Goal: Use online tool/utility: Utilize a website feature to perform a specific function

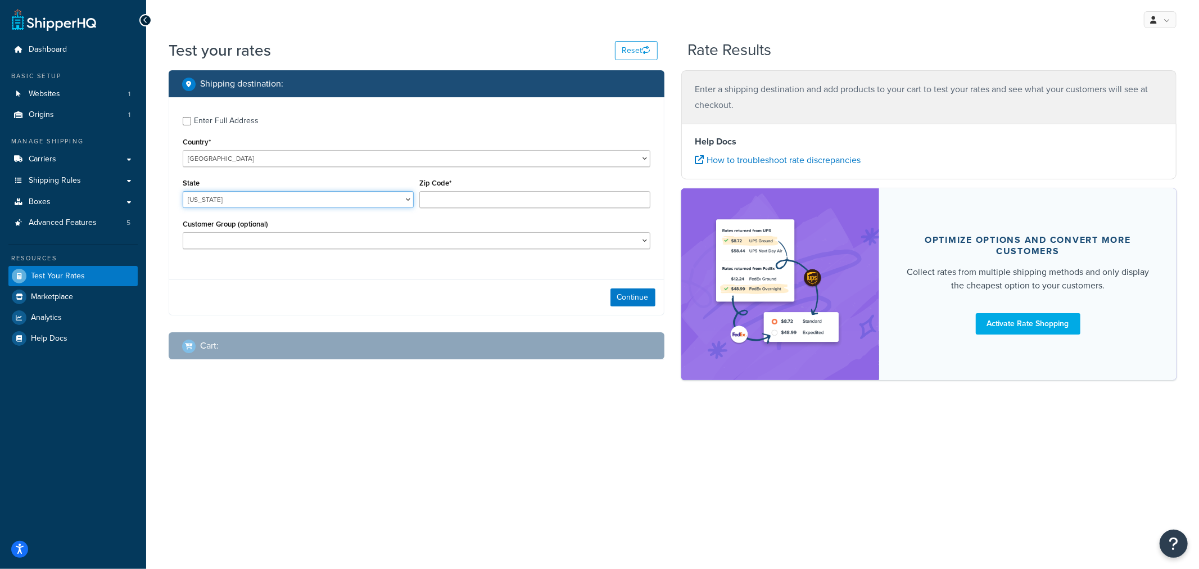
click at [300, 196] on select "[US_STATE] [US_STATE] [US_STATE] [US_STATE] [US_STATE] Armed Forces Americas Ar…" at bounding box center [298, 199] width 231 height 17
select select "KS"
click at [447, 197] on input "Zip Code*" at bounding box center [534, 199] width 231 height 17
type input "66061"
click at [632, 294] on button "Continue" at bounding box center [632, 297] width 45 height 18
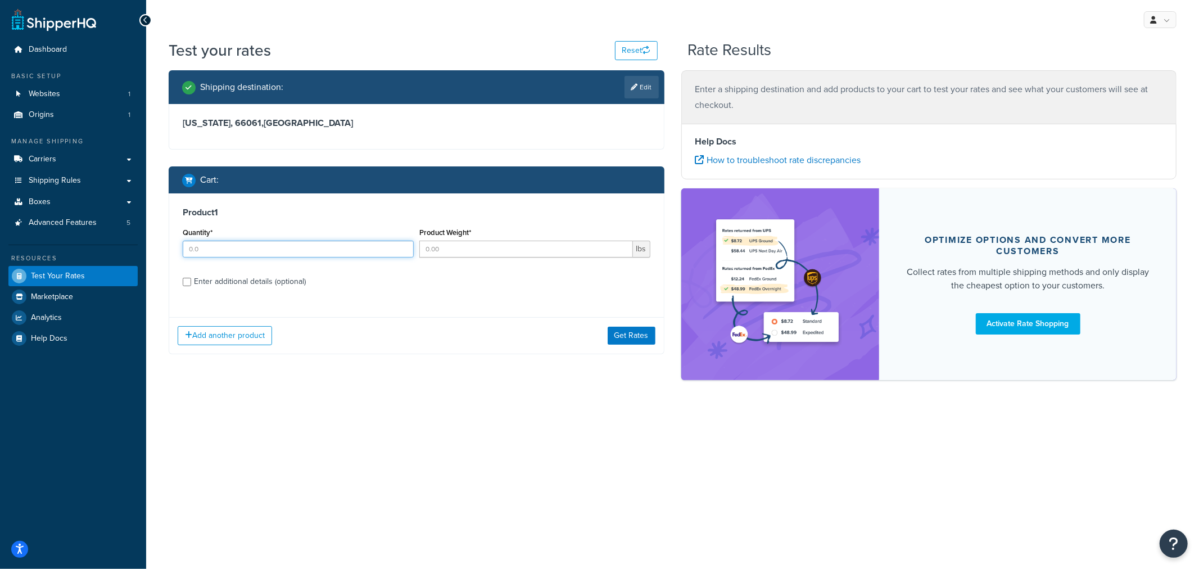
click at [267, 252] on input "Quantity*" at bounding box center [298, 249] width 231 height 17
type input "1"
click at [440, 253] on input "Product Weight*" at bounding box center [526, 249] width 214 height 17
type input "1"
click at [244, 283] on div "Enter additional details (optional)" at bounding box center [250, 282] width 112 height 16
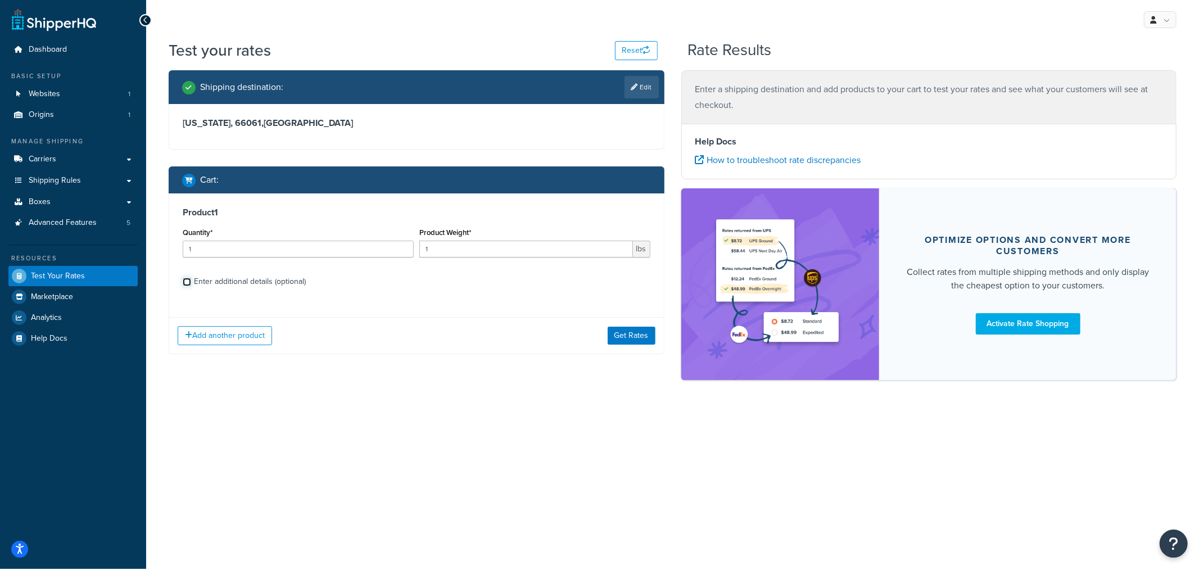
click at [191, 283] on input "Enter additional details (optional)" at bounding box center [187, 282] width 8 height 8
checkbox input "true"
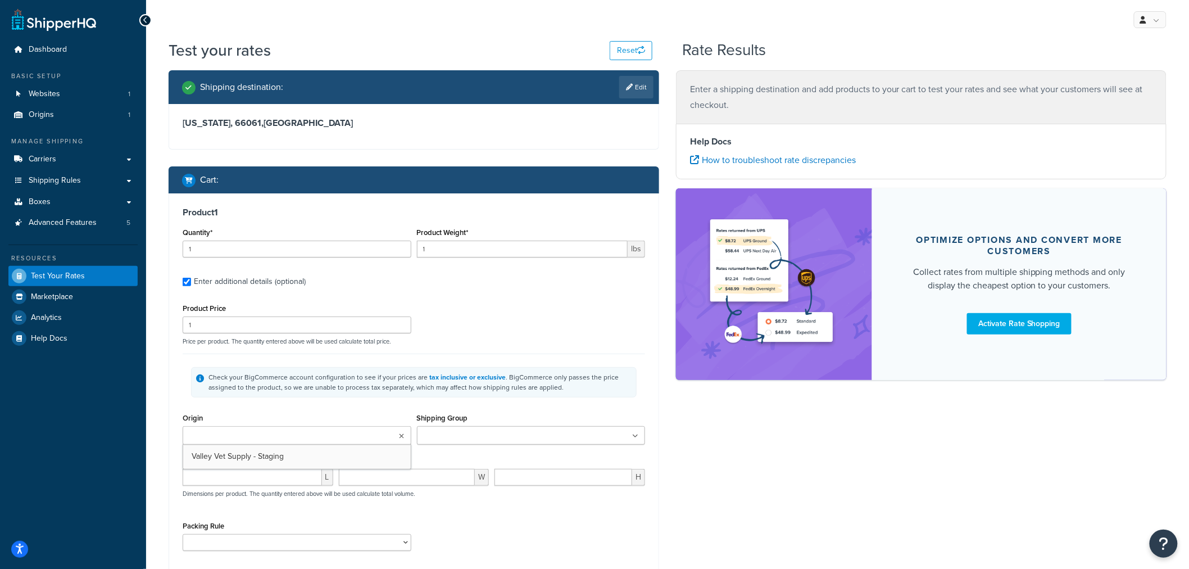
click at [296, 436] on ul at bounding box center [297, 435] width 229 height 19
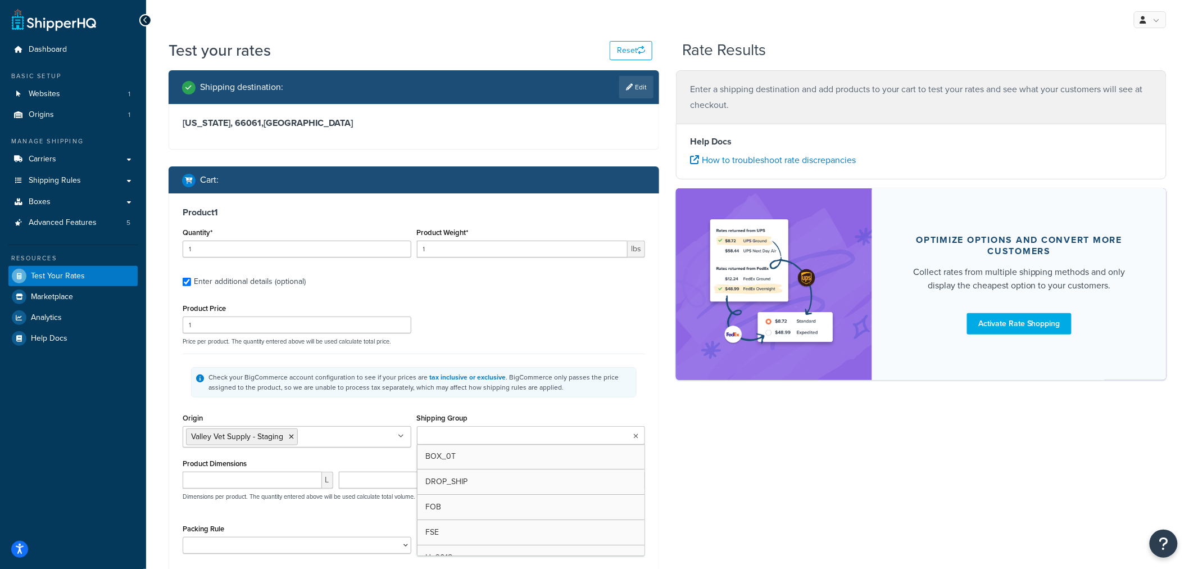
click at [454, 430] on input "Shipping Group" at bounding box center [469, 436] width 99 height 12
type input "f"
click at [656, 431] on div "Product 1 Quantity* 1 Product Weight* 1 lbs Enter additional details (optional)…" at bounding box center [413, 384] width 489 height 382
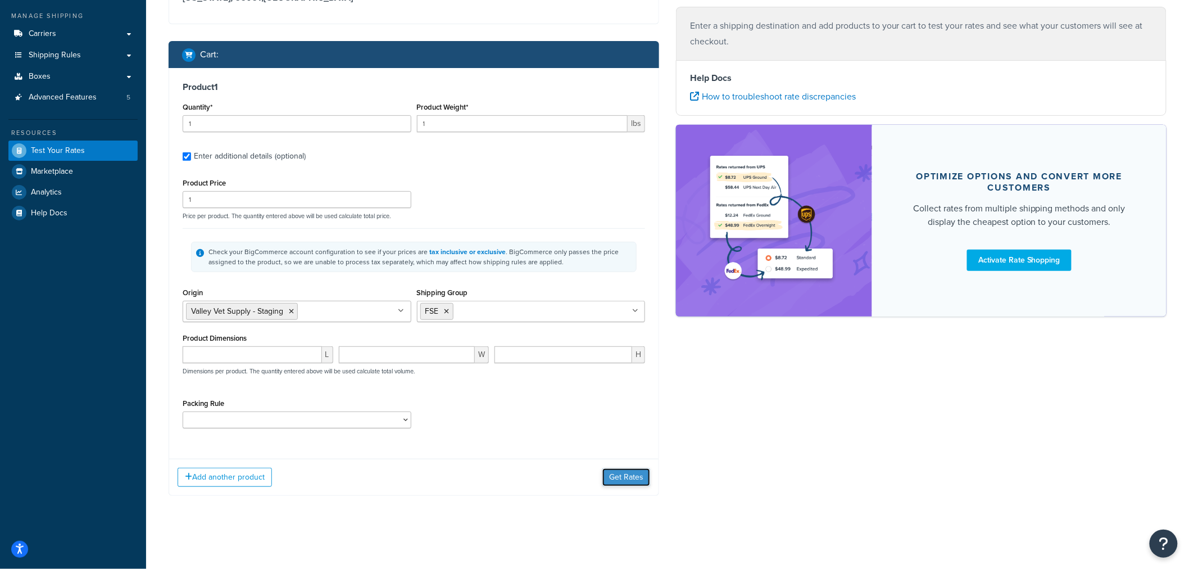
click at [632, 479] on button "Get Rates" at bounding box center [626, 477] width 48 height 18
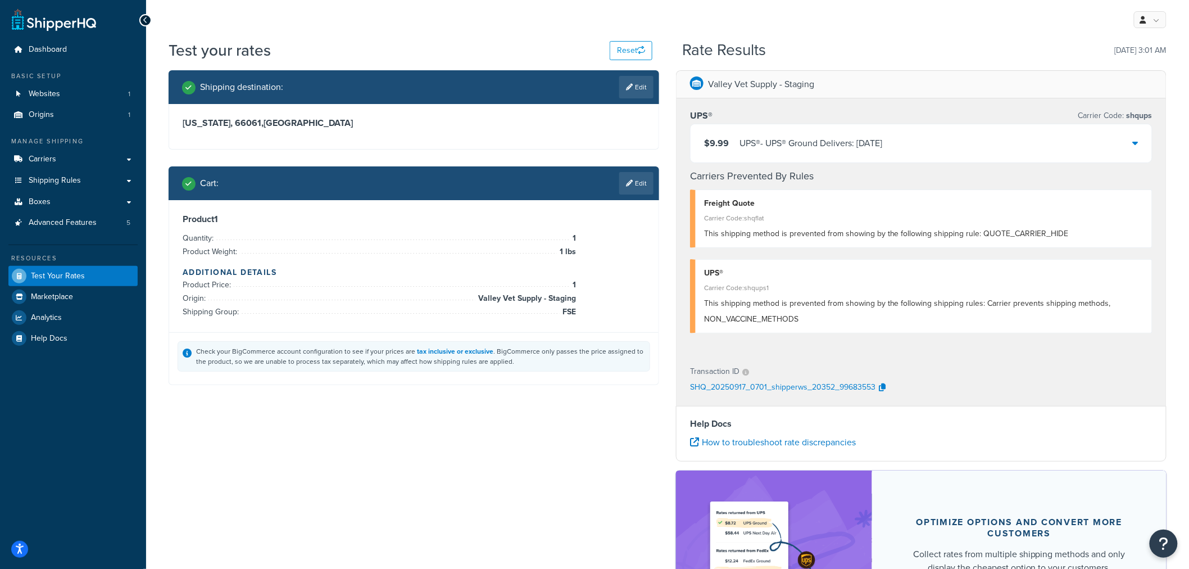
click at [637, 184] on link "Edit" at bounding box center [636, 183] width 34 height 22
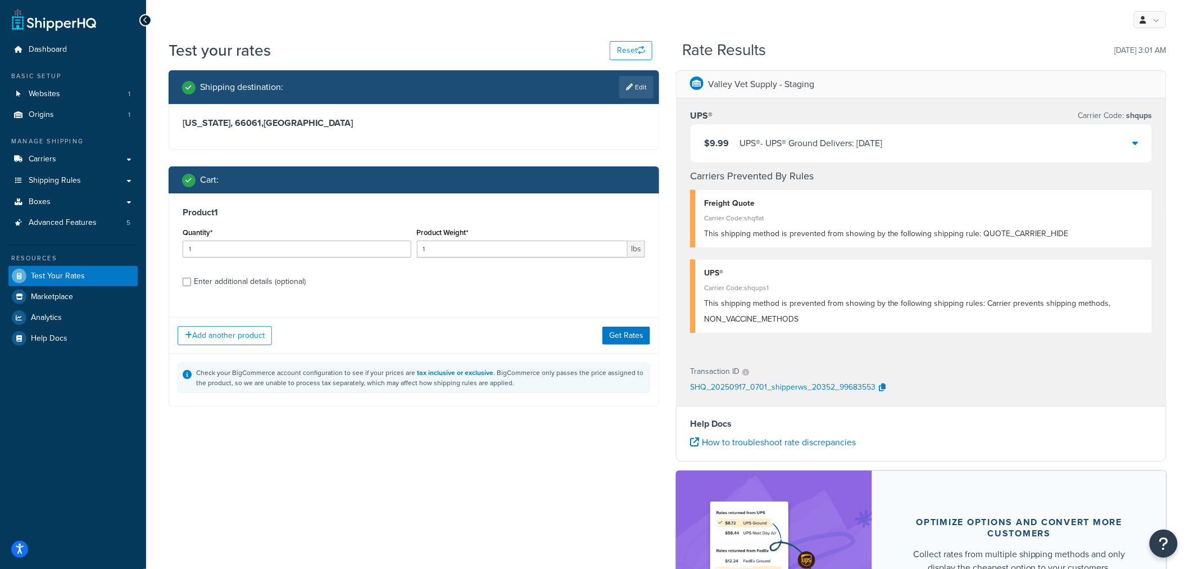
click at [282, 282] on div "Enter additional details (optional)" at bounding box center [250, 282] width 112 height 16
click at [191, 282] on input "Enter additional details (optional)" at bounding box center [187, 282] width 8 height 8
checkbox input "true"
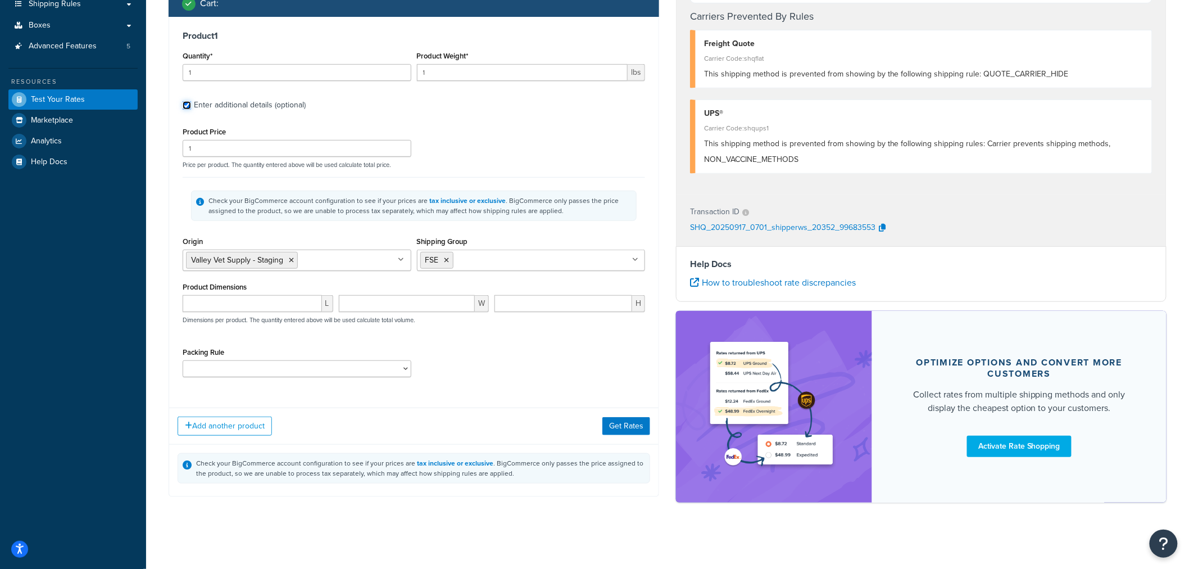
scroll to position [179, 0]
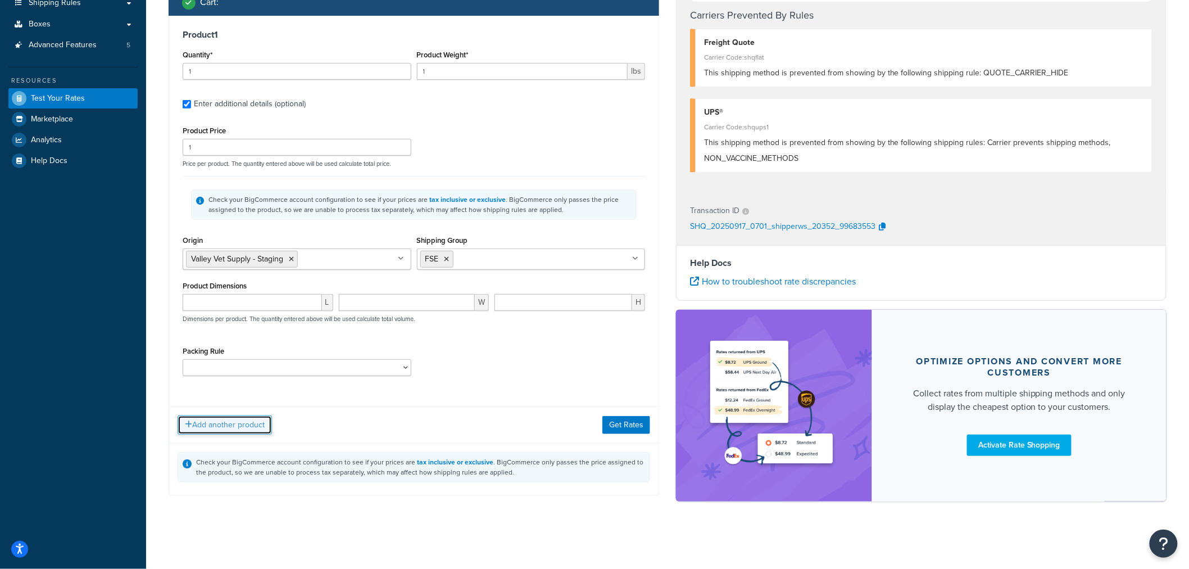
click at [246, 428] on button "Add another product" at bounding box center [225, 424] width 94 height 19
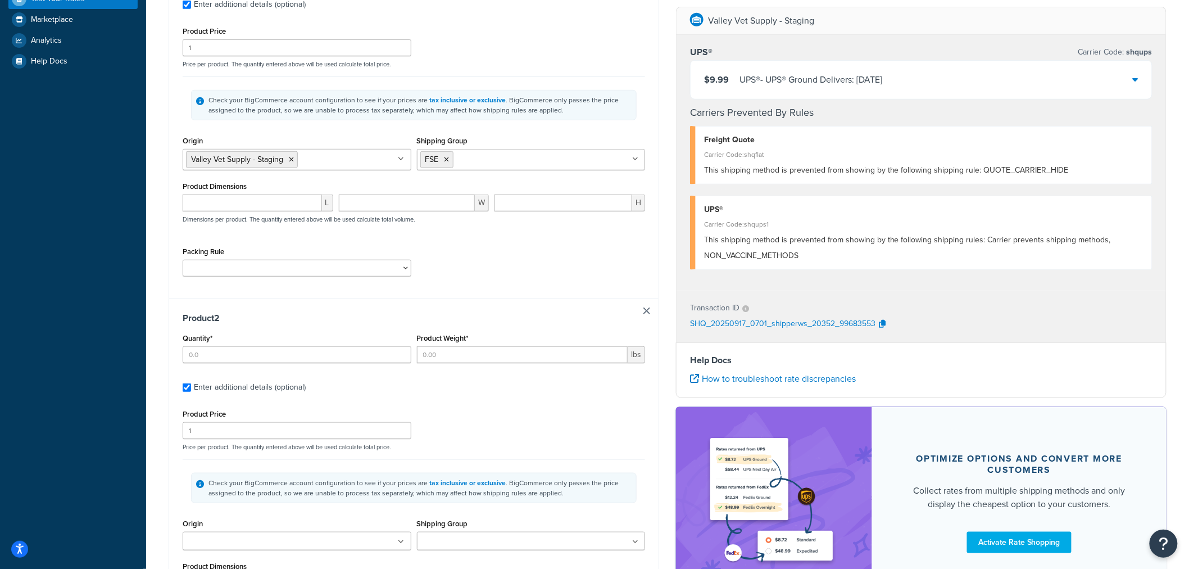
scroll to position [301, 0]
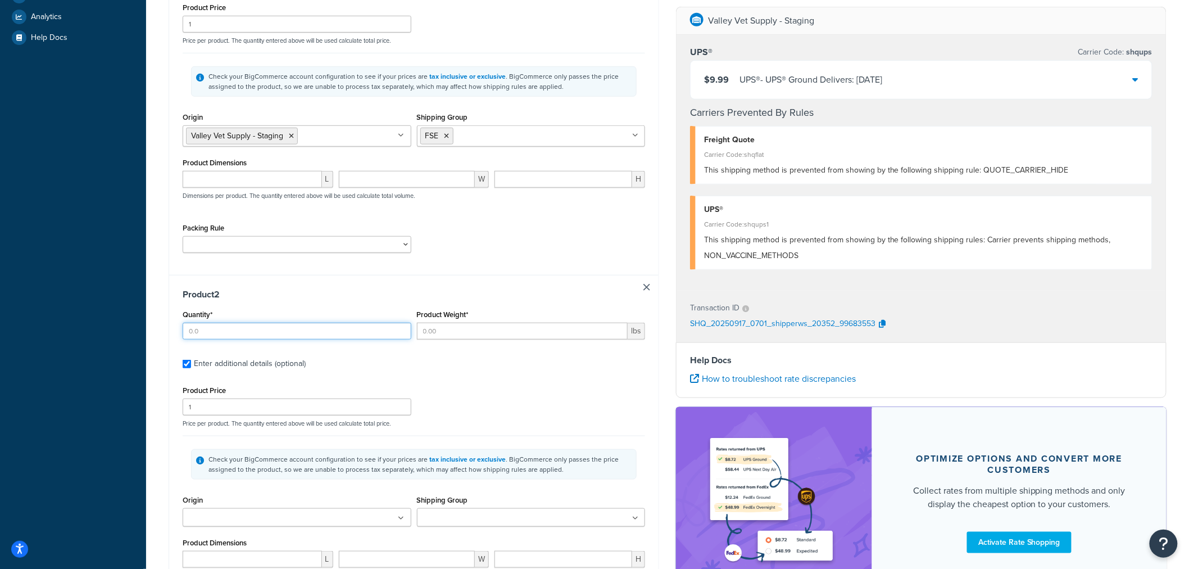
click at [264, 332] on input "Quantity*" at bounding box center [297, 331] width 229 height 17
type input "1"
click at [446, 332] on input "Product Weight*" at bounding box center [522, 331] width 211 height 17
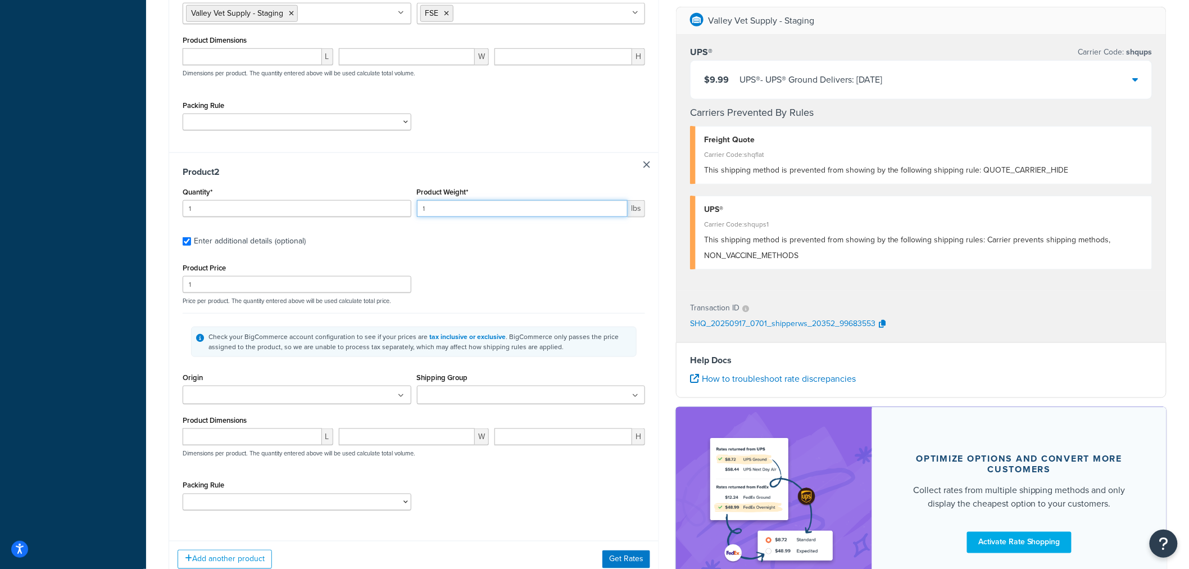
scroll to position [425, 0]
type input "1"
click at [347, 396] on ul at bounding box center [297, 392] width 229 height 19
click at [452, 394] on input "Shipping Group" at bounding box center [469, 393] width 99 height 12
type input "f"
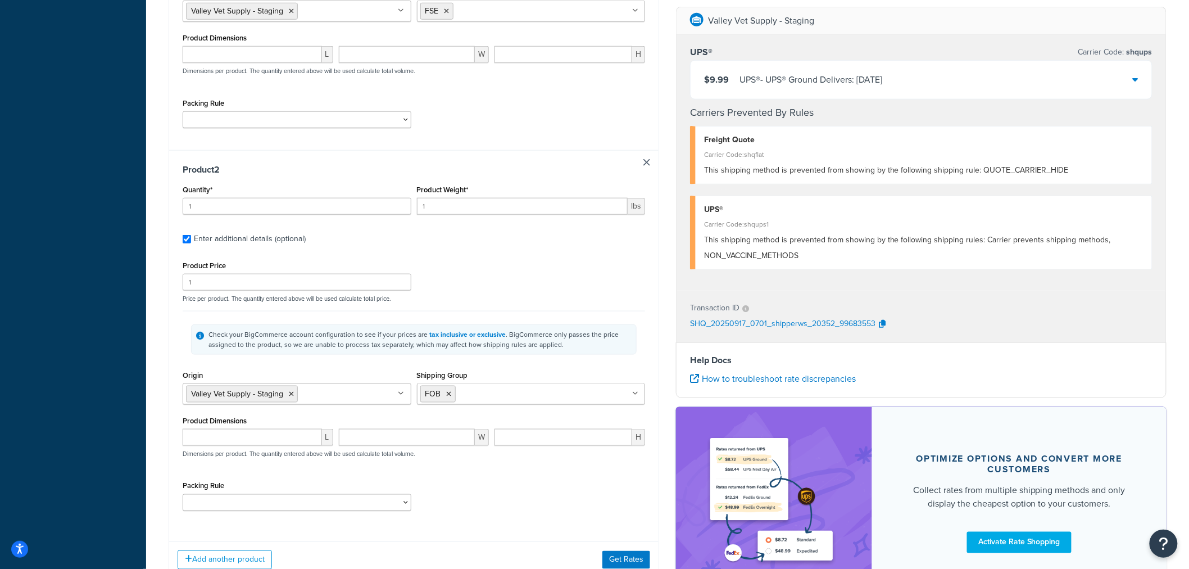
click at [615, 369] on div "Shipping Group FOB BOX_0T DROP_SHIP FSE H_3018 H0010 H0011 H0012 H0099 H1090 H1…" at bounding box center [531, 386] width 229 height 37
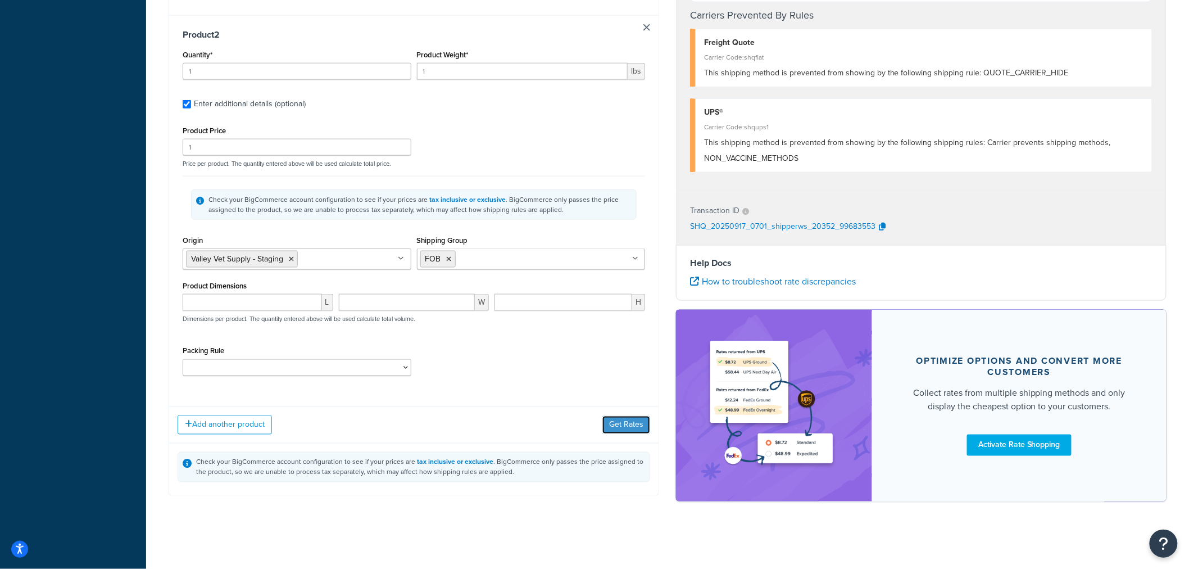
click at [615, 423] on button "Get Rates" at bounding box center [626, 425] width 48 height 18
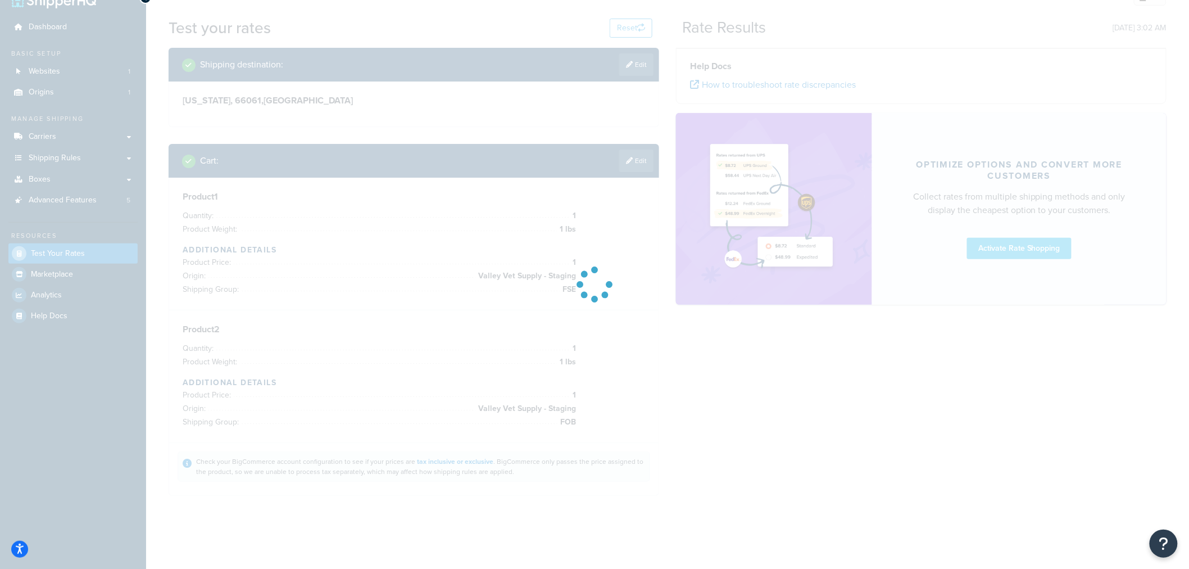
scroll to position [22, 0]
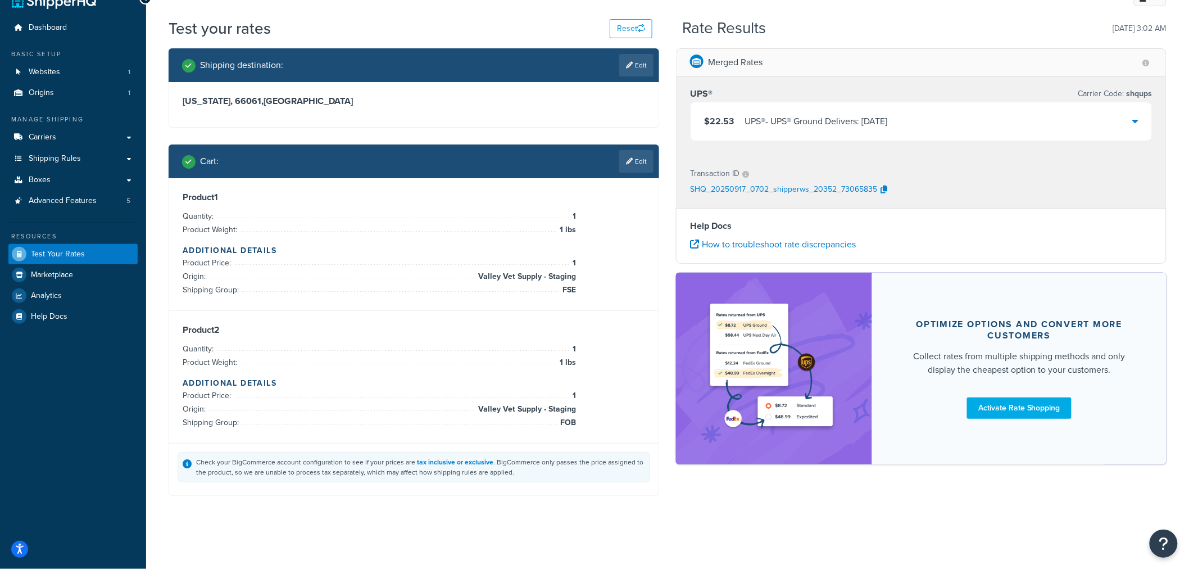
click at [1135, 120] on icon at bounding box center [1136, 120] width 6 height 9
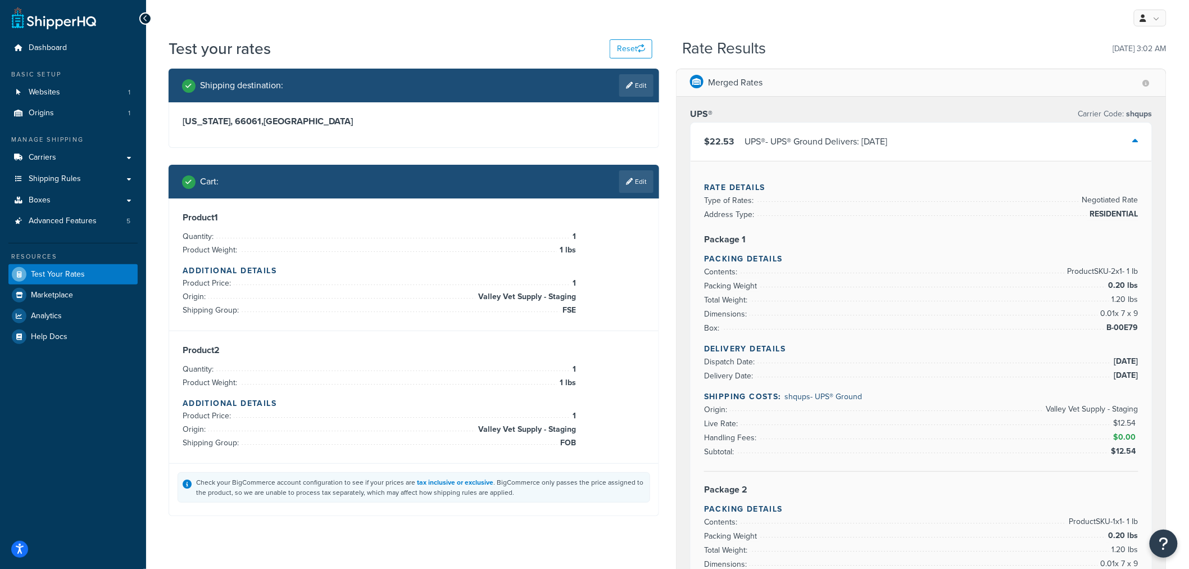
scroll to position [0, 0]
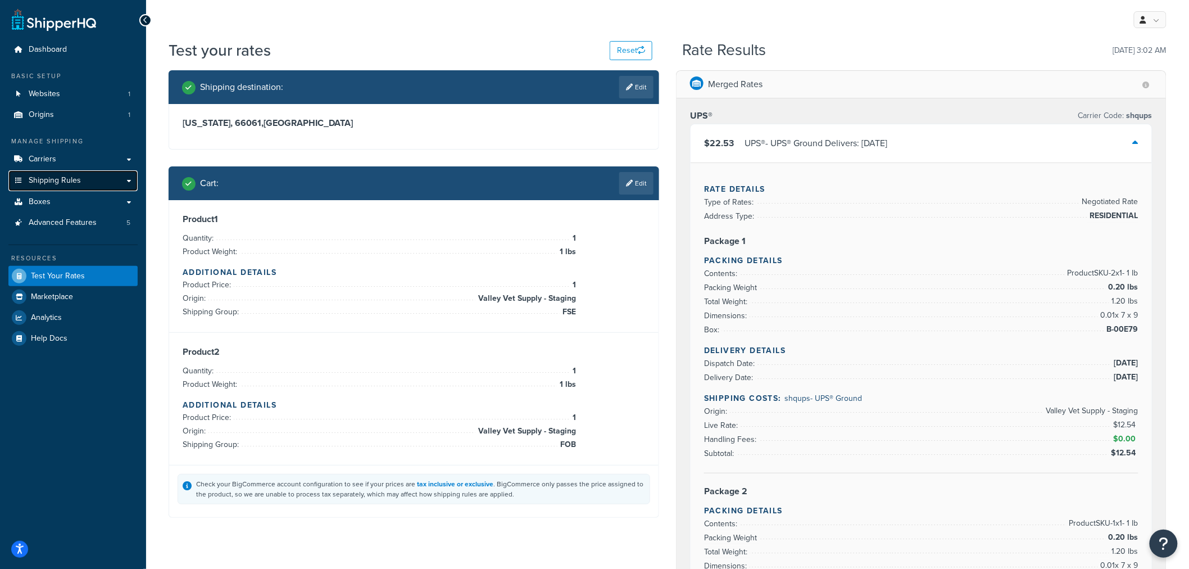
click at [108, 182] on link "Shipping Rules" at bounding box center [72, 180] width 129 height 21
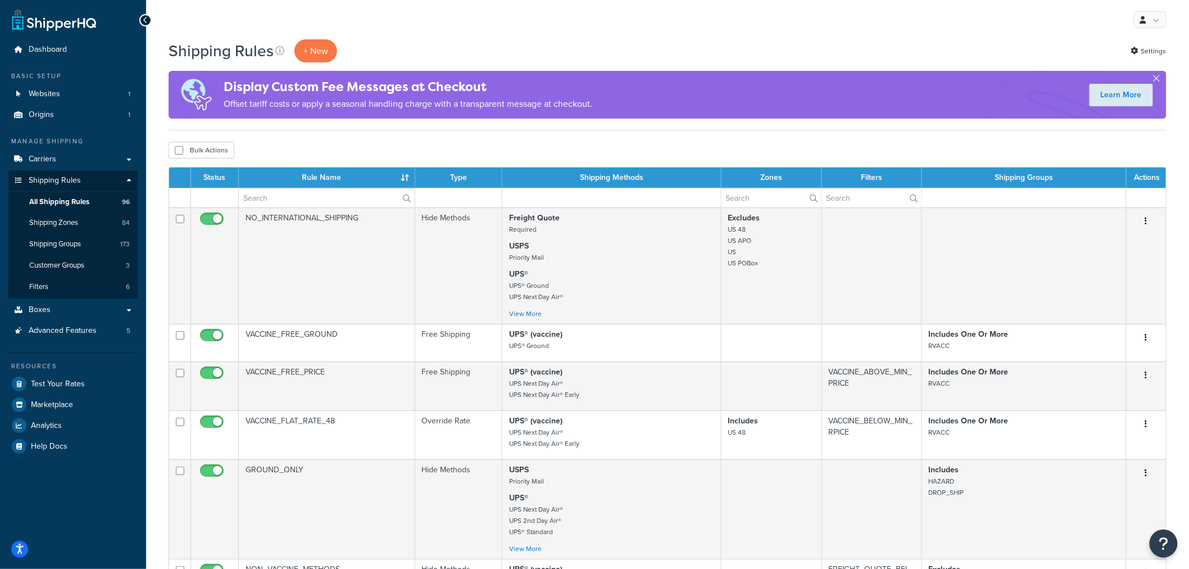
click at [327, 173] on th "Rule Name" at bounding box center [327, 177] width 176 height 20
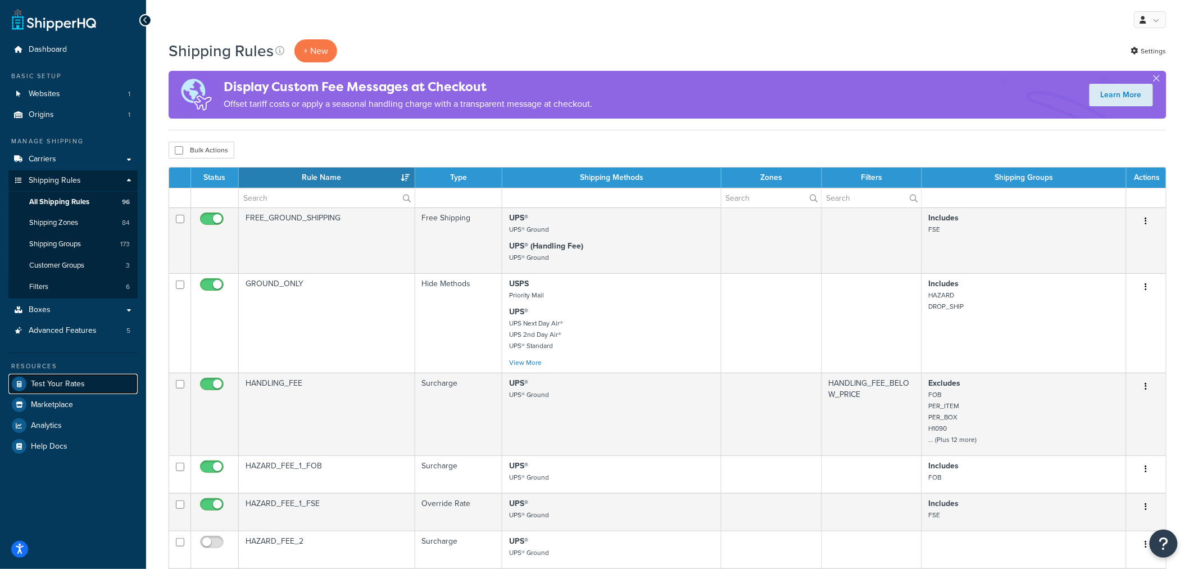
click at [76, 386] on span "Test Your Rates" at bounding box center [58, 384] width 54 height 10
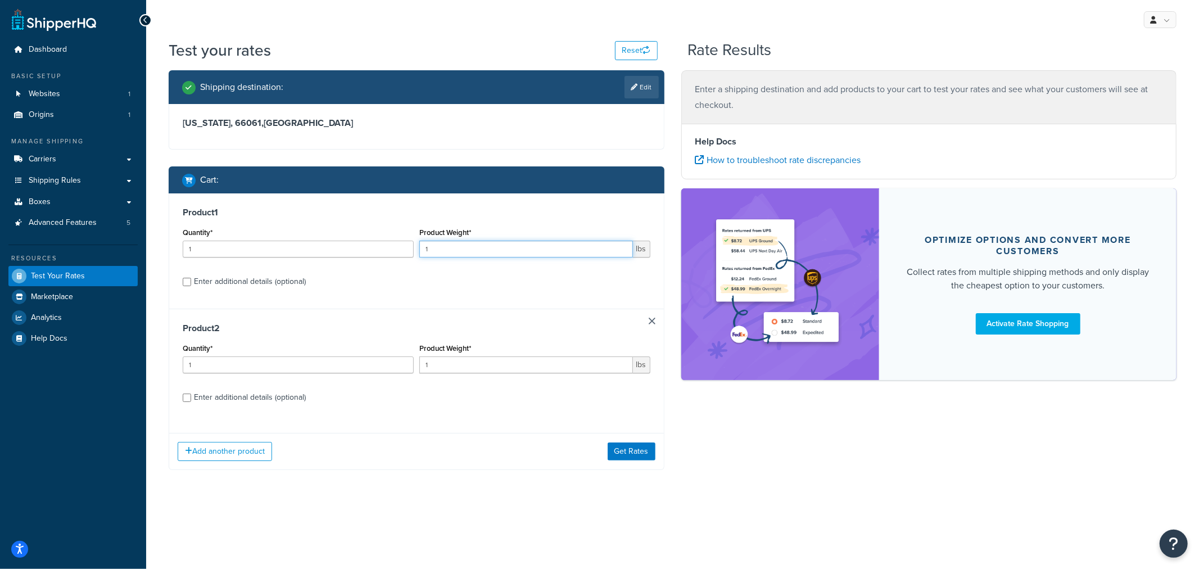
drag, startPoint x: 435, startPoint y: 248, endPoint x: 402, endPoint y: 247, distance: 32.6
click at [402, 247] on div "Quantity* 1 Product Weight* 1 lbs" at bounding box center [416, 245] width 473 height 41
type input "2"
click at [635, 451] on button "Get Rates" at bounding box center [631, 451] width 48 height 18
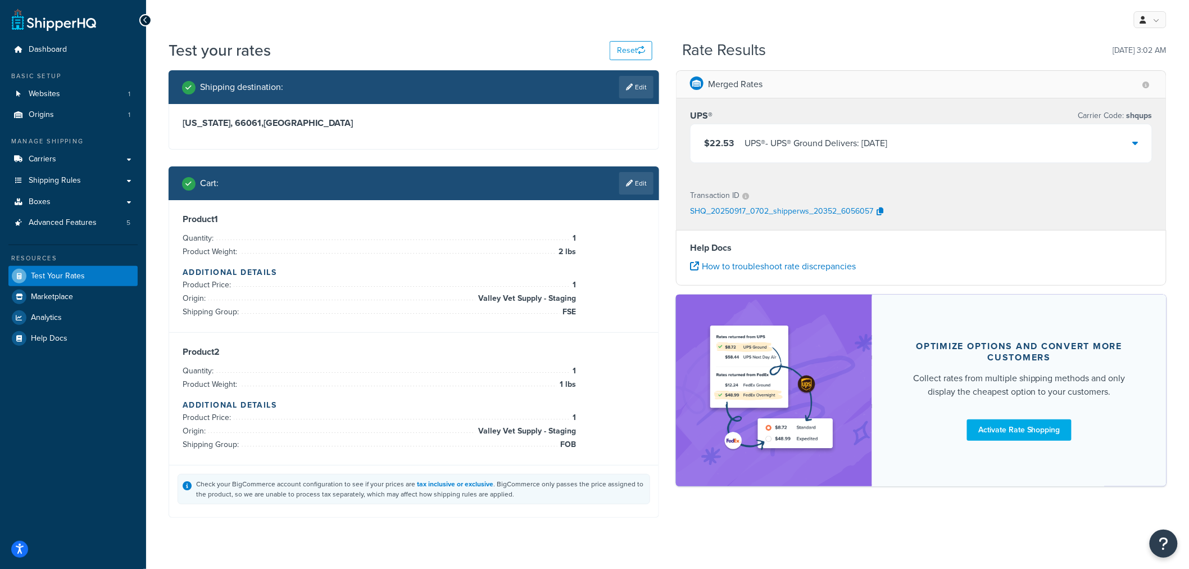
click at [1135, 142] on icon at bounding box center [1136, 142] width 6 height 9
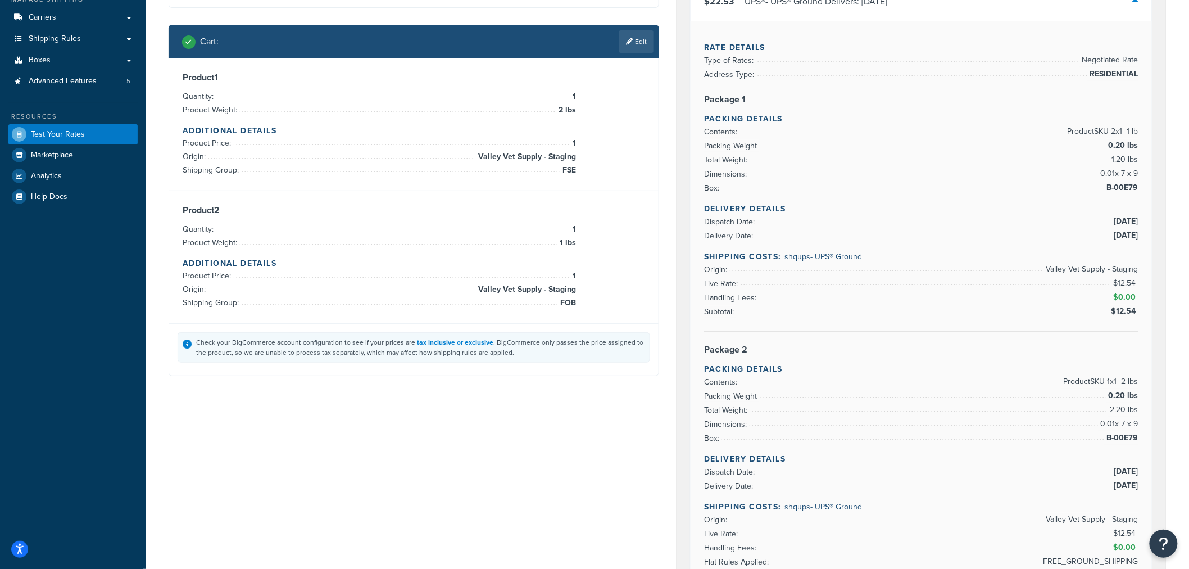
scroll to position [125, 0]
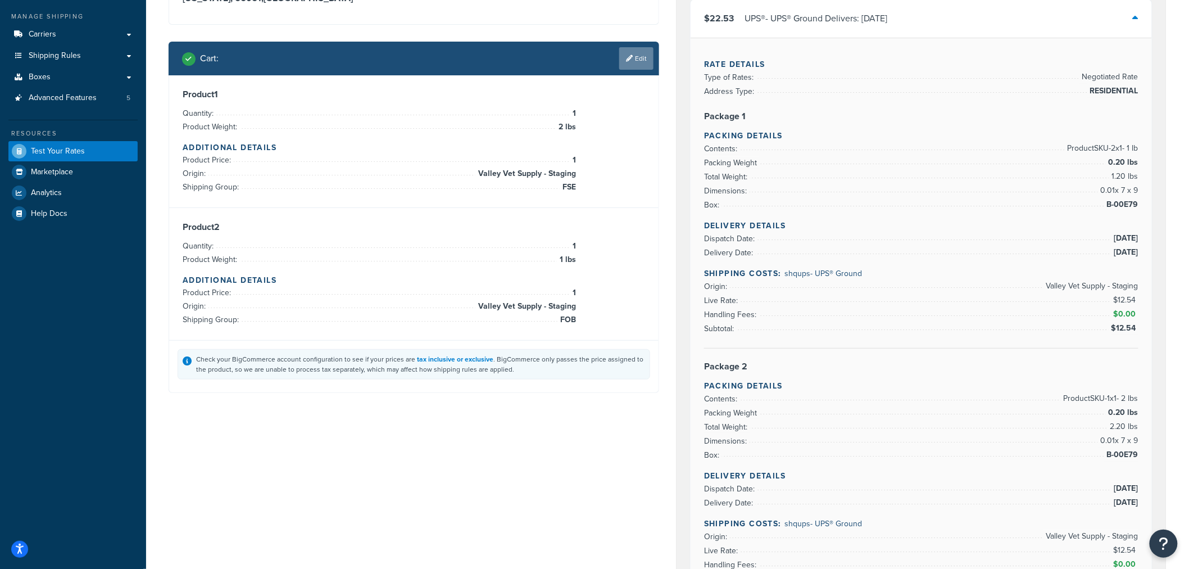
click at [638, 60] on link "Edit" at bounding box center [636, 58] width 34 height 22
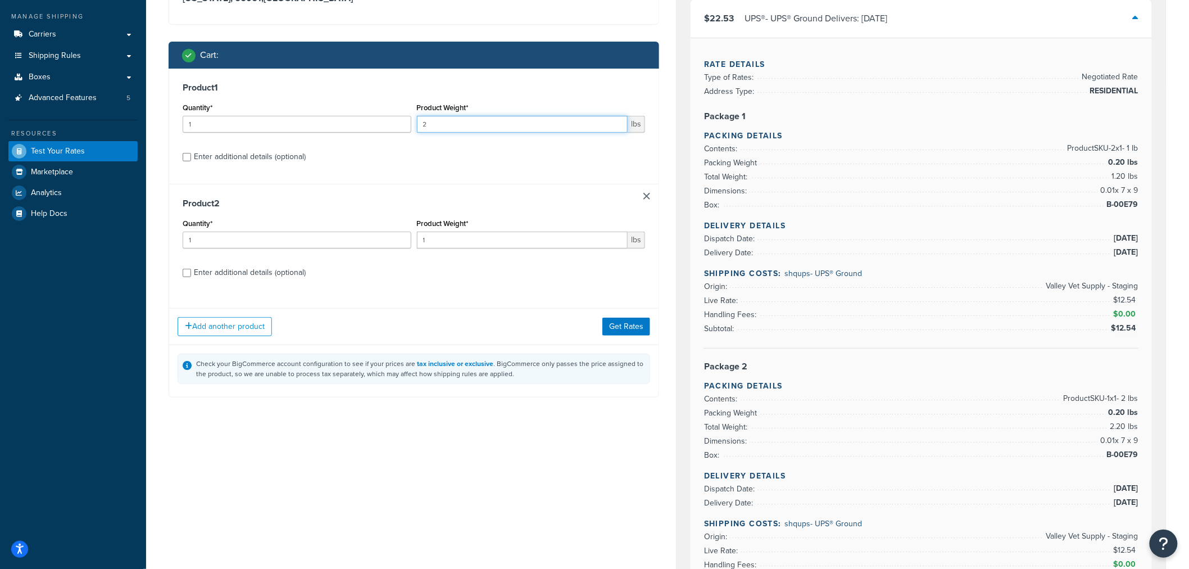
drag, startPoint x: 411, startPoint y: 115, endPoint x: 389, endPoint y: 117, distance: 22.0
click at [392, 116] on div "Quantity* 1 Product Weight* 2 lbs" at bounding box center [414, 120] width 468 height 41
type input "3"
click at [627, 325] on button "Get Rates" at bounding box center [626, 327] width 48 height 18
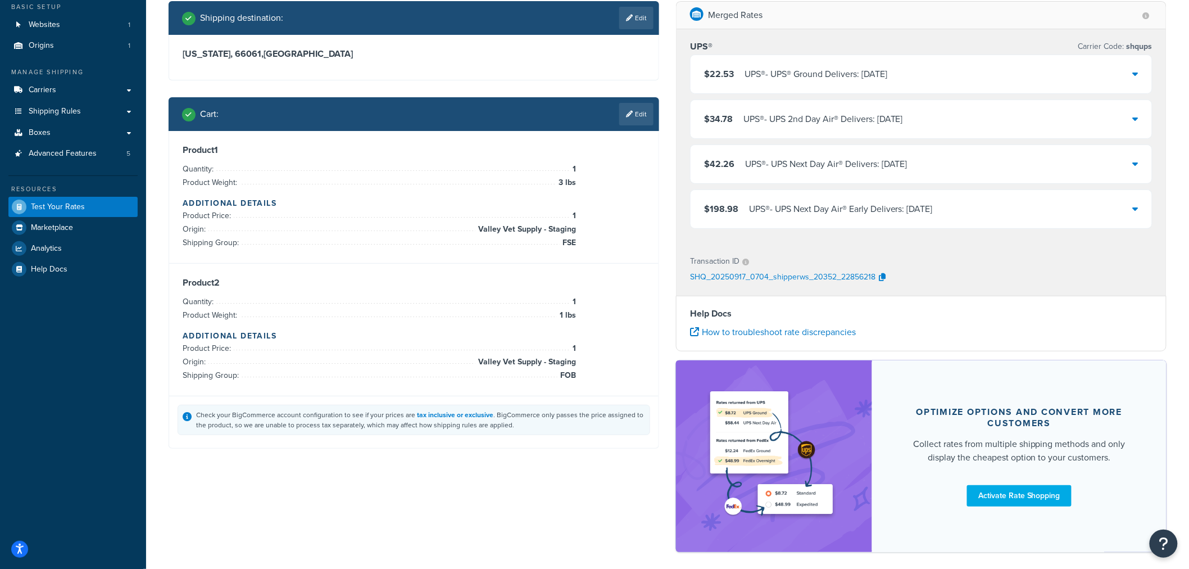
scroll to position [0, 0]
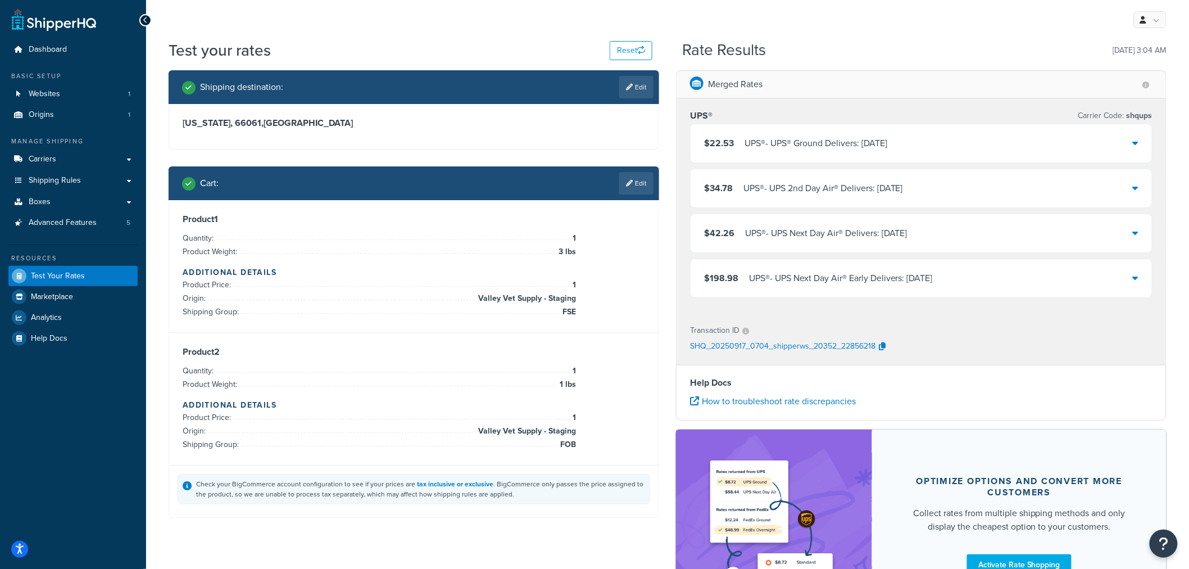
click at [1139, 142] on div "$22.53 UPS® - UPS® Ground Delivers: [DATE]" at bounding box center [921, 143] width 461 height 38
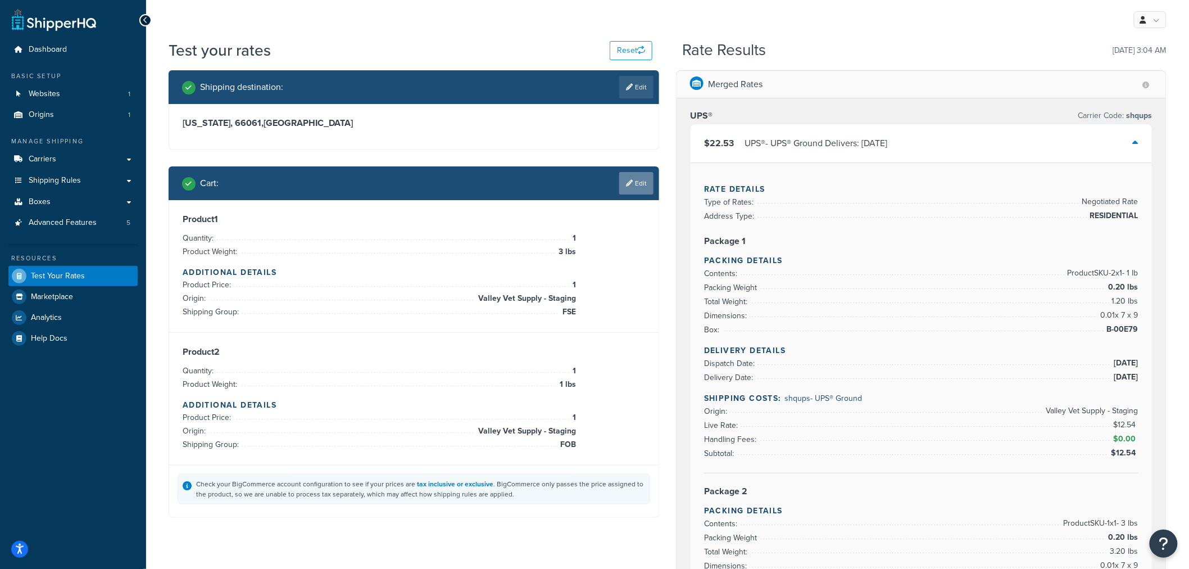
click at [643, 180] on link "Edit" at bounding box center [636, 183] width 34 height 22
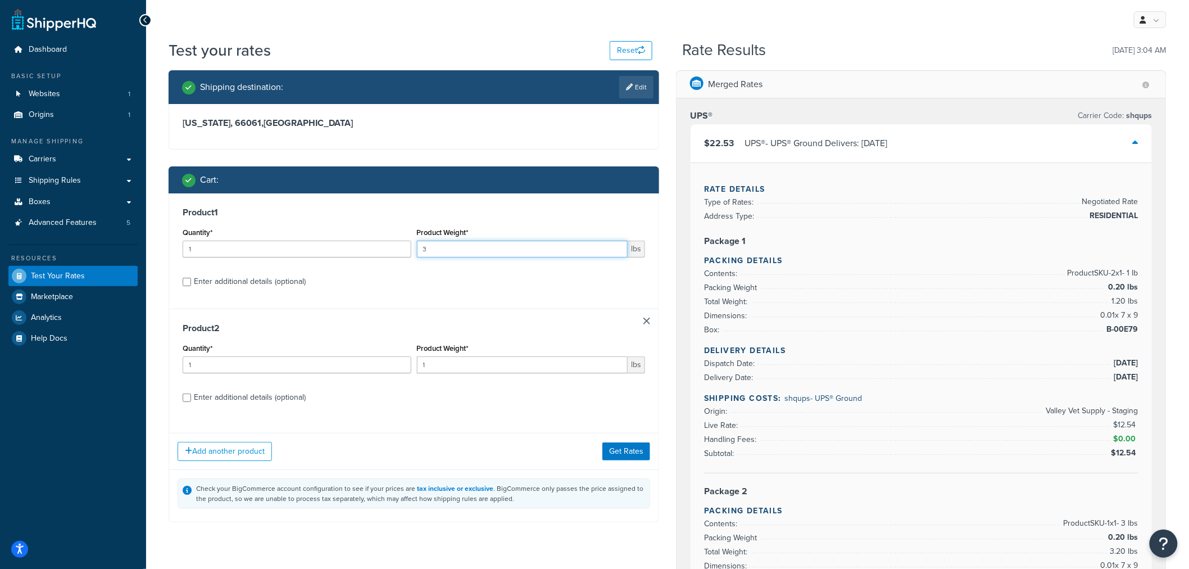
drag, startPoint x: 445, startPoint y: 250, endPoint x: 383, endPoint y: 251, distance: 61.8
click at [383, 251] on div "Quantity* 1 Product Weight* 3 lbs" at bounding box center [414, 245] width 468 height 41
type input "1"
click at [622, 451] on button "Get Rates" at bounding box center [626, 451] width 48 height 18
